Goal: Find specific page/section: Find specific page/section

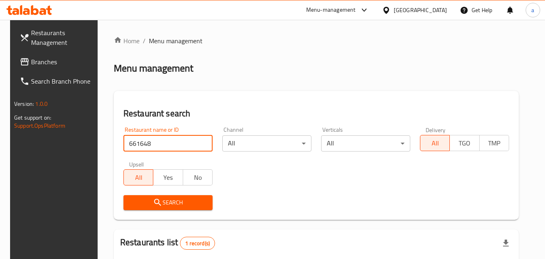
click at [390, 6] on icon at bounding box center [386, 10] width 8 height 8
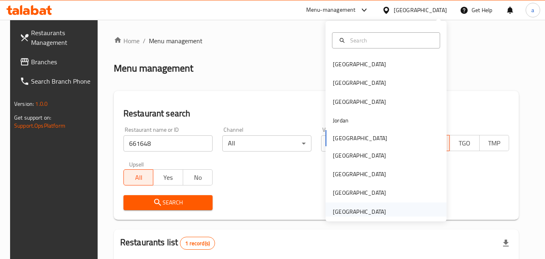
click at [373, 212] on div "[GEOGRAPHIC_DATA]" at bounding box center [359, 211] width 53 height 9
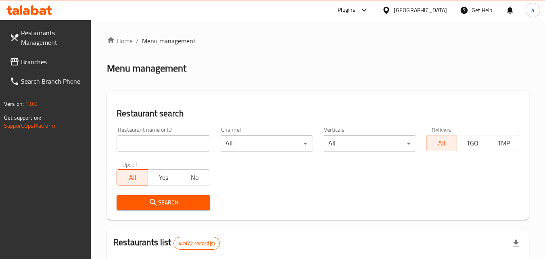
click at [165, 139] on input "search" at bounding box center [163, 143] width 93 height 16
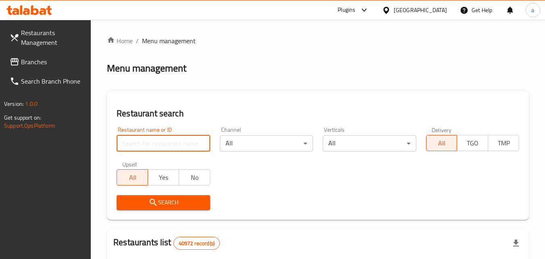
paste input "773958"
type input "773958"
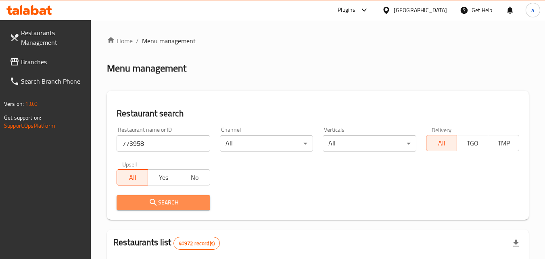
click at [175, 208] on button "Search" at bounding box center [163, 202] width 93 height 15
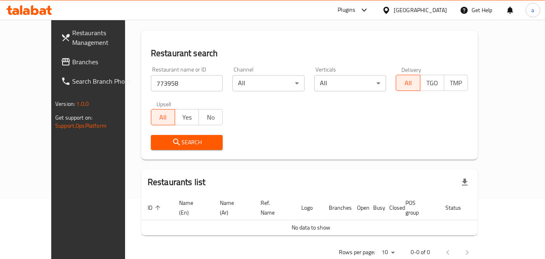
scroll to position [71, 0]
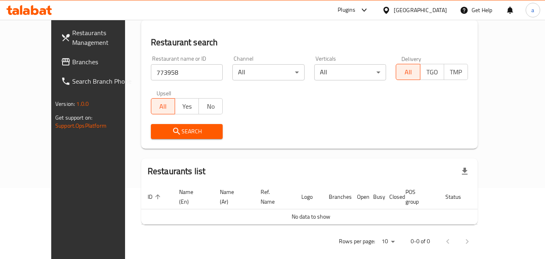
click at [29, 19] on div "Plugins United Arab Emirates Get Help a" at bounding box center [272, 9] width 545 height 19
click at [31, 15] on div at bounding box center [29, 10] width 46 height 10
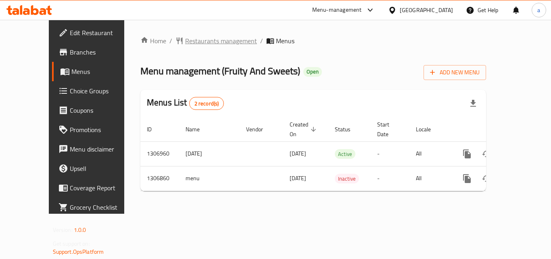
click at [189, 46] on span "Restaurants management" at bounding box center [221, 41] width 72 height 10
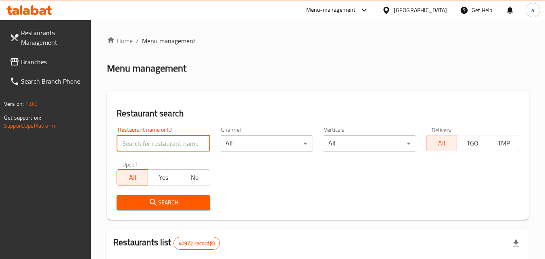
click at [164, 142] on input "search" at bounding box center [163, 143] width 93 height 16
paste input "703732"
type input "703732"
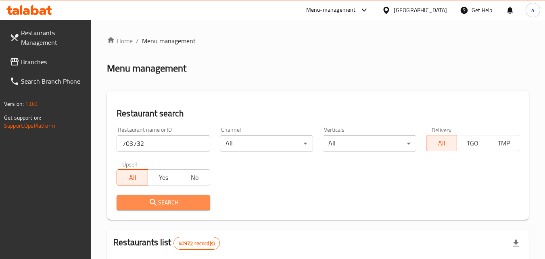
click at [155, 202] on icon "submit" at bounding box center [153, 202] width 10 height 10
